Goal: Task Accomplishment & Management: Use online tool/utility

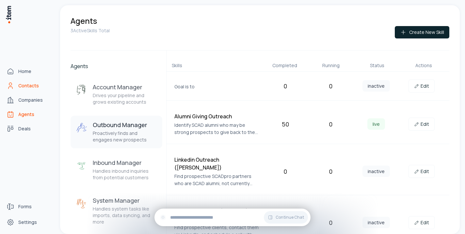
click at [27, 87] on span "Contacts" at bounding box center [28, 86] width 21 height 7
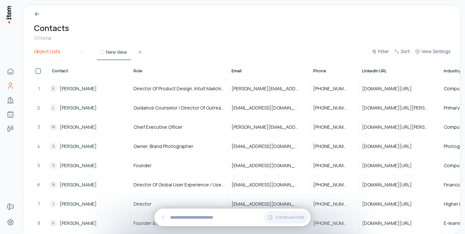
click at [82, 52] on html "Home Contacts Companies Agents Deals Forms Settings Breadcrumb Contacts 101 tot…" at bounding box center [232, 117] width 465 height 234
click at [188, 37] on html "Home Contacts Companies Agents Deals Forms Settings Breadcrumb Contacts 101 tot…" at bounding box center [232, 117] width 465 height 234
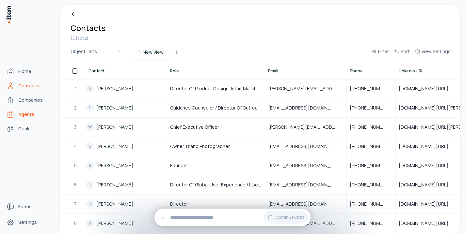
click at [23, 114] on span "Agents" at bounding box center [26, 114] width 16 height 7
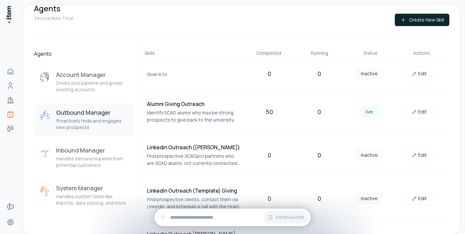
scroll to position [8, 0]
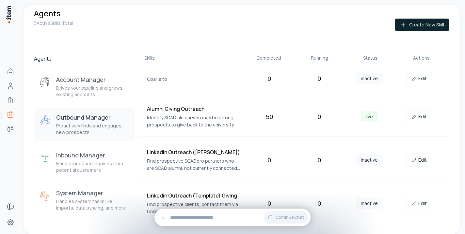
click at [161, 111] on h4 "Alumni Giving Outreach" at bounding box center [194, 109] width 95 height 8
click at [161, 108] on h4 "Alumni Giving Outreach" at bounding box center [194, 109] width 95 height 8
click at [171, 119] on p "Identify SCAD alumni who may be strong prospects to give back to the university." at bounding box center [194, 121] width 95 height 14
click at [188, 117] on p "Identify SCAD alumni who may be strong prospects to give back to the university." at bounding box center [194, 121] width 95 height 14
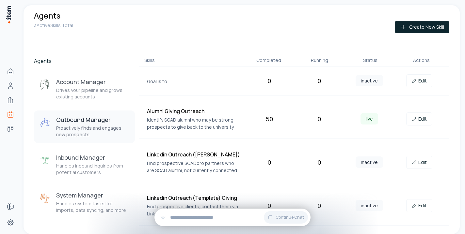
scroll to position [7, 0]
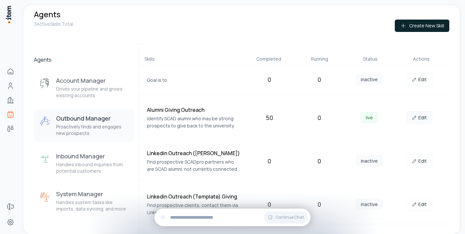
click at [419, 116] on link "Edit" at bounding box center [419, 117] width 26 height 13
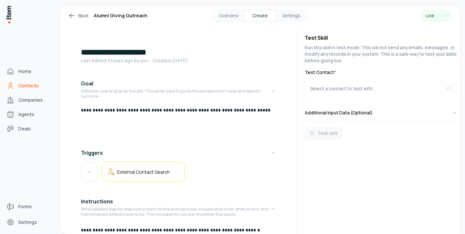
click at [19, 86] on span "Contacts" at bounding box center [28, 86] width 21 height 7
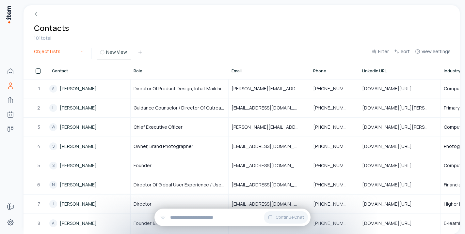
click at [80, 52] on html "Home Contacts Companies Agents Deals Forms Settings Breadcrumb Contacts 101 tot…" at bounding box center [232, 117] width 465 height 234
click at [193, 39] on html "Home Contacts Companies Agents Deals Forms Settings Breadcrumb Contacts 101 tot…" at bounding box center [232, 117] width 465 height 234
click at [385, 52] on span "Filter" at bounding box center [383, 51] width 11 height 7
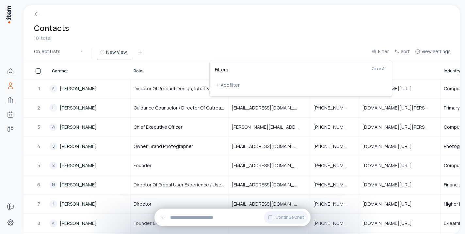
click at [346, 39] on html "Home Contacts Companies Agents Deals Forms Settings Breadcrumb Contacts 101 tot…" at bounding box center [232, 117] width 465 height 234
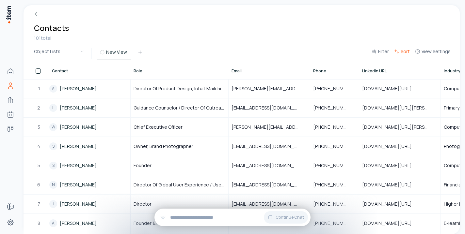
click at [402, 54] on span "Sort" at bounding box center [404, 51] width 9 height 7
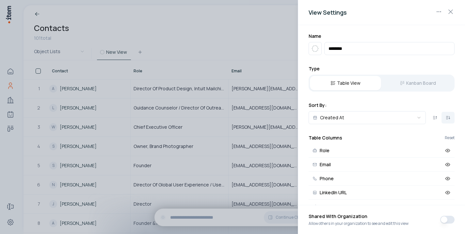
click at [273, 37] on div at bounding box center [232, 117] width 465 height 234
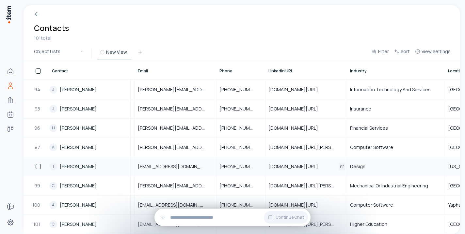
scroll to position [1790, 0]
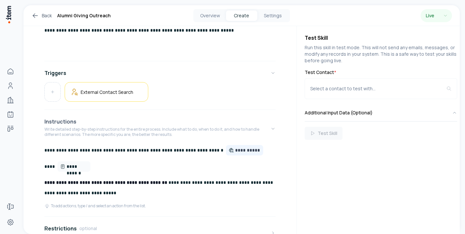
scroll to position [89, 0]
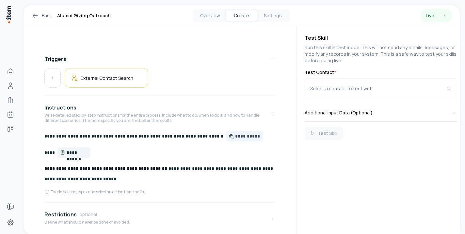
click at [82, 154] on span "**********" at bounding box center [77, 152] width 21 height 7
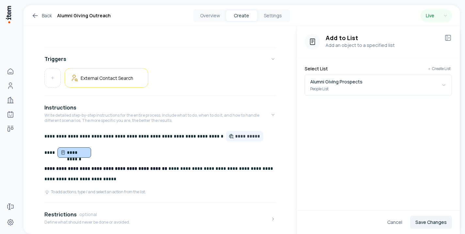
click at [224, 83] on div "External Contact Search" at bounding box center [159, 78] width 231 height 20
click at [445, 87] on icon "button" at bounding box center [443, 85] width 5 height 5
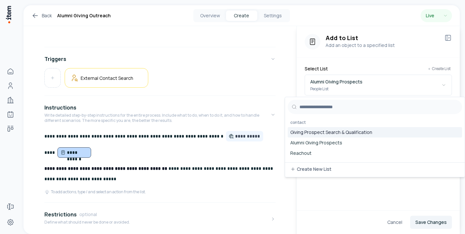
click at [226, 85] on div "External Contact Search" at bounding box center [159, 78] width 231 height 20
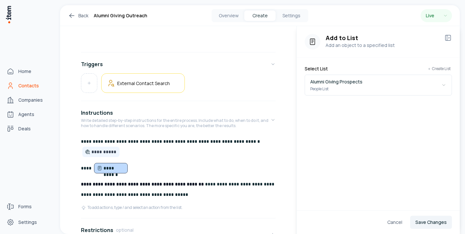
scroll to position [94, 0]
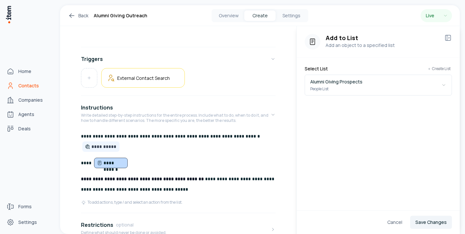
click at [23, 85] on span "Contacts" at bounding box center [28, 86] width 21 height 7
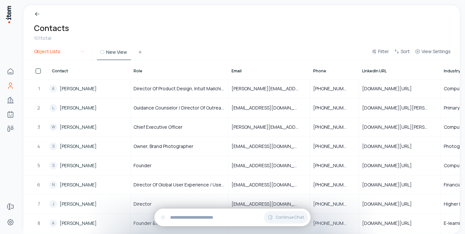
click at [82, 53] on html "Home Contacts Companies Agents Deals Forms Settings Breadcrumb Contacts 101 tot…" at bounding box center [232, 117] width 465 height 234
click at [174, 31] on html "Home Contacts Companies Agents Deals Forms Settings Breadcrumb Contacts 101 tot…" at bounding box center [232, 117] width 465 height 234
click at [139, 52] on icon at bounding box center [139, 52] width 5 height 5
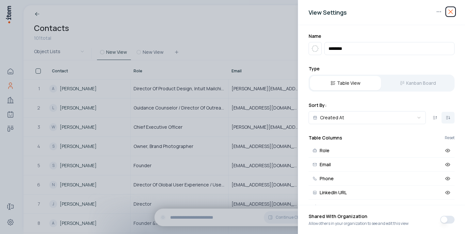
click at [451, 12] on icon "button" at bounding box center [450, 12] width 8 height 8
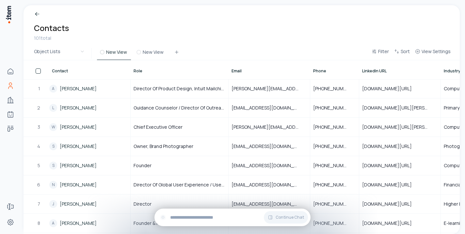
click at [210, 36] on div "Breadcrumb Contacts 101 total" at bounding box center [241, 26] width 436 height 42
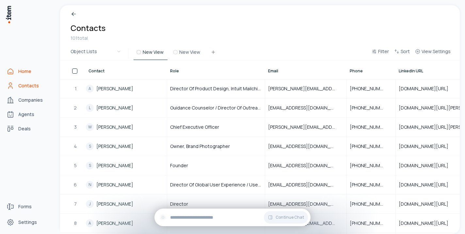
click at [27, 71] on span "Home" at bounding box center [24, 71] width 13 height 7
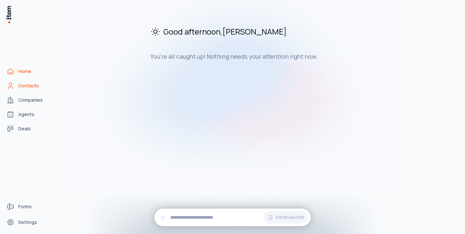
click at [27, 82] on link "Contacts" at bounding box center [29, 85] width 50 height 13
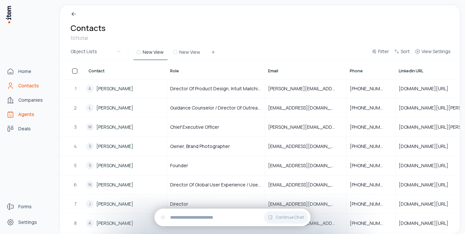
click at [26, 112] on span "Agents" at bounding box center [26, 114] width 16 height 7
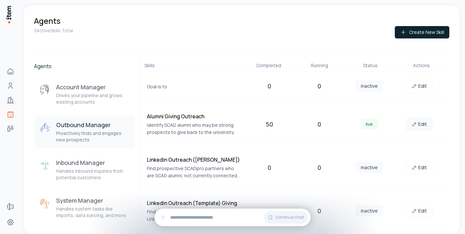
click at [424, 124] on link "Edit" at bounding box center [419, 124] width 26 height 13
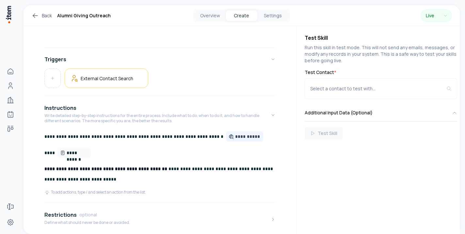
scroll to position [91, 0]
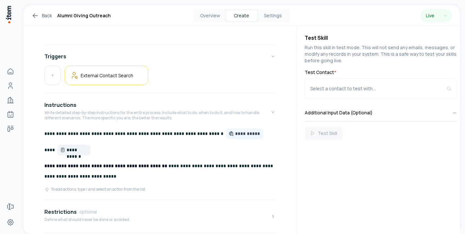
click at [74, 152] on span "**********" at bounding box center [77, 150] width 21 height 7
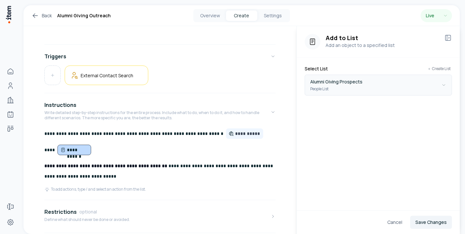
click at [442, 84] on icon "button" at bounding box center [443, 85] width 5 height 5
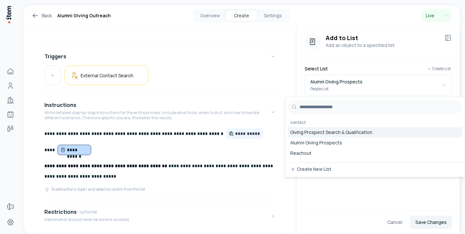
click at [249, 78] on div "External Contact Search" at bounding box center [159, 76] width 231 height 20
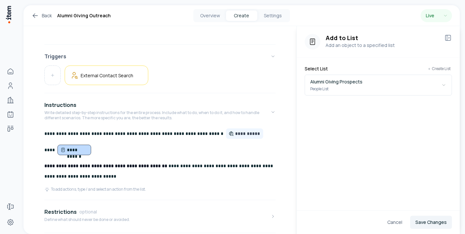
click at [232, 54] on button "Triggers" at bounding box center [159, 56] width 231 height 18
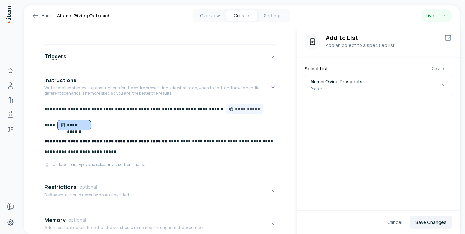
click at [39, 17] on icon at bounding box center [35, 16] width 8 height 8
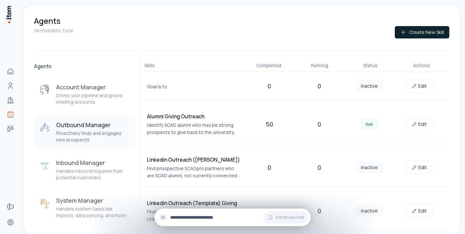
click at [206, 220] on input "text" at bounding box center [237, 217] width 135 height 7
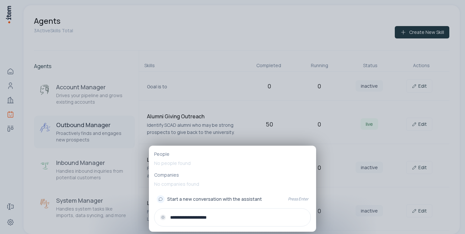
type input "**********"
click at [220, 217] on input "**********" at bounding box center [237, 217] width 135 height 7
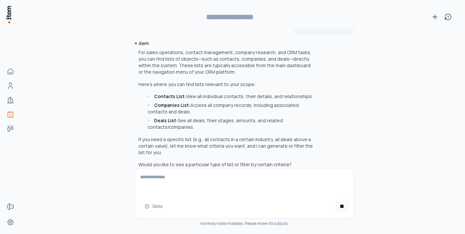
scroll to position [31, 0]
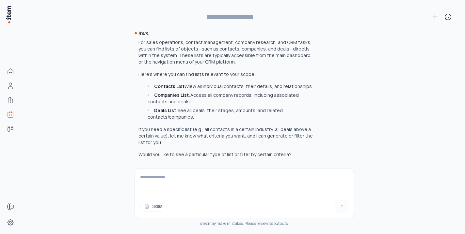
type input "**********"
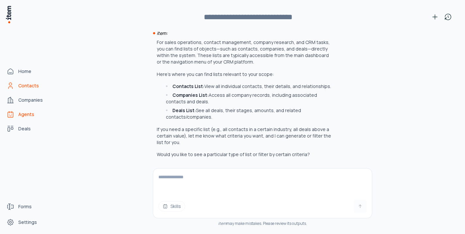
click at [12, 86] on icon "Contacts" at bounding box center [11, 86] width 8 height 8
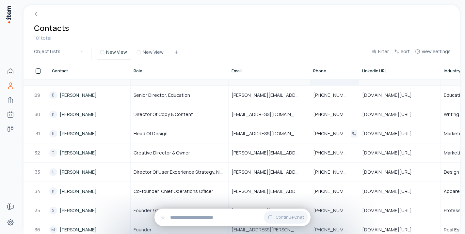
scroll to position [538, 0]
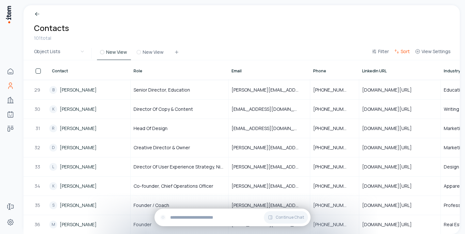
click at [404, 51] on span "Sort" at bounding box center [404, 51] width 9 height 7
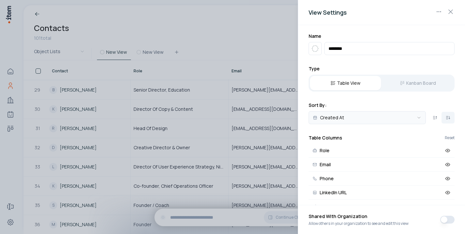
click at [417, 119] on body "Home Contacts Companies Agents Deals Forms Settings Breadcrumb Contacts 101 tot…" at bounding box center [232, 117] width 465 height 234
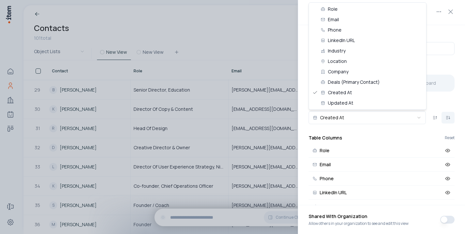
click at [446, 35] on body "Home Contacts Companies Agents Deals Forms Settings Breadcrumb Contacts 101 tot…" at bounding box center [232, 117] width 465 height 234
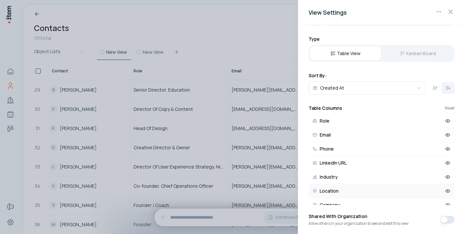
scroll to position [0, 0]
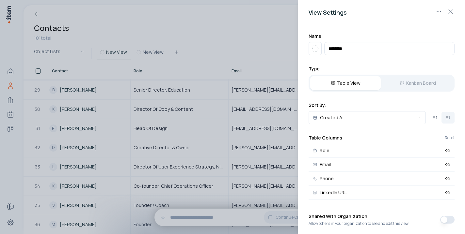
click at [268, 41] on div at bounding box center [232, 117] width 465 height 234
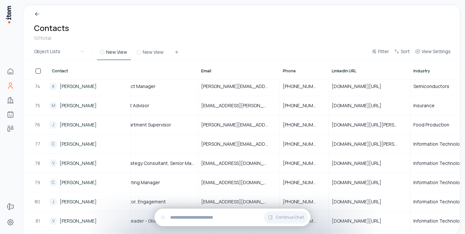
scroll to position [1408, 0]
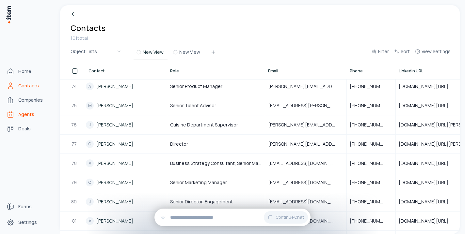
click at [25, 115] on span "Agents" at bounding box center [26, 114] width 16 height 7
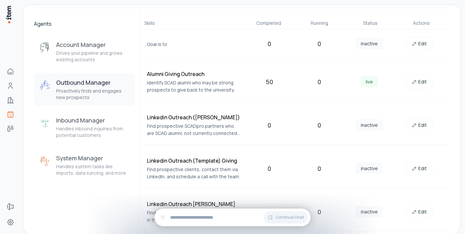
scroll to position [42, 0]
click at [417, 85] on link "Edit" at bounding box center [419, 82] width 26 height 13
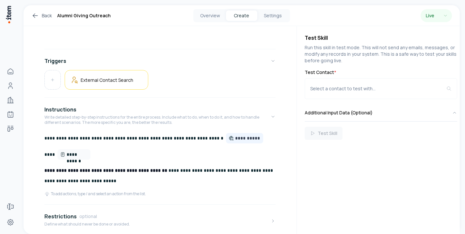
scroll to position [77, 0]
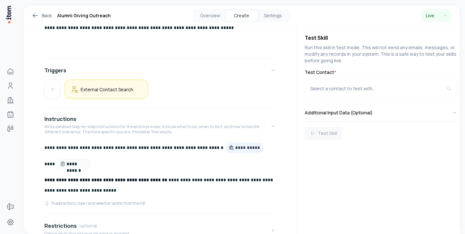
click at [121, 93] on div "External Contact Search" at bounding box center [106, 89] width 72 height 8
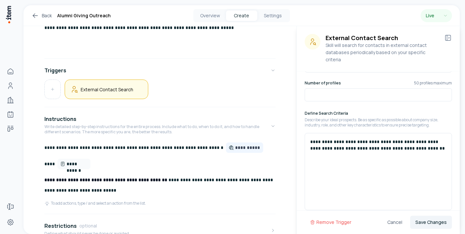
scroll to position [0, 0]
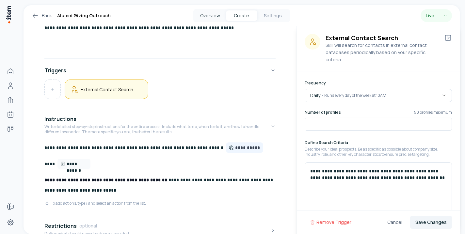
click at [213, 17] on button "Overview" at bounding box center [210, 15] width 31 height 10
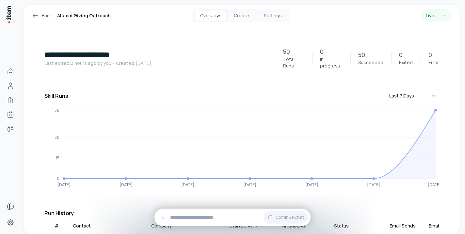
click at [42, 17] on link "Back" at bounding box center [41, 16] width 21 height 8
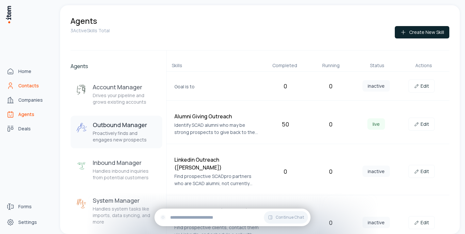
click at [13, 88] on icon "Contacts" at bounding box center [11, 86] width 8 height 8
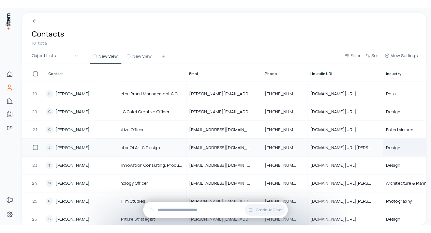
scroll to position [343, 0]
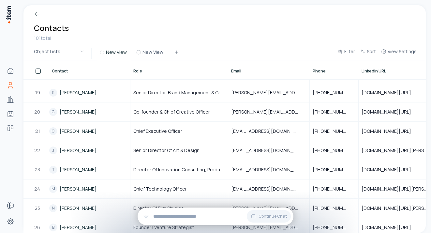
click at [36, 13] on icon at bounding box center [36, 13] width 2 height 2
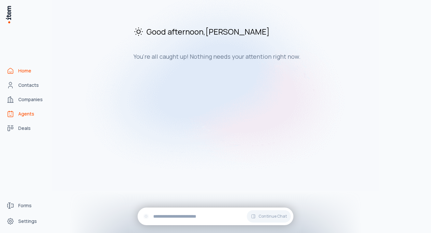
click at [24, 113] on span "Agents" at bounding box center [26, 114] width 16 height 7
